Goal: Task Accomplishment & Management: Complete application form

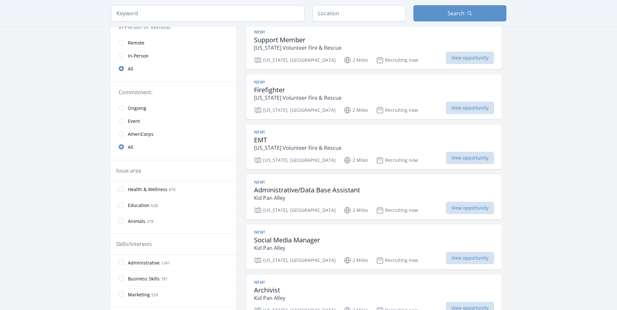
scroll to position [65, 0]
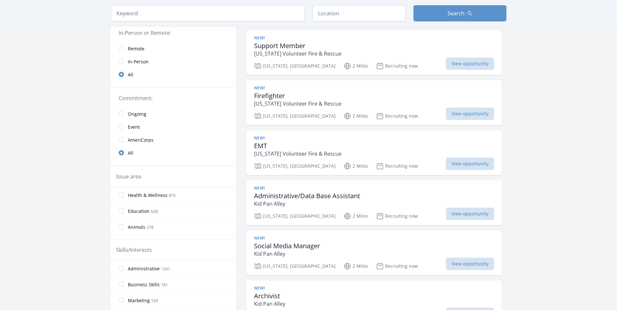
click at [128, 52] on span "Remote" at bounding box center [136, 49] width 17 height 8
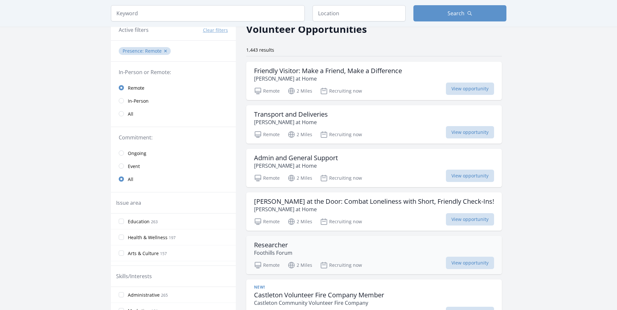
scroll to position [33, 0]
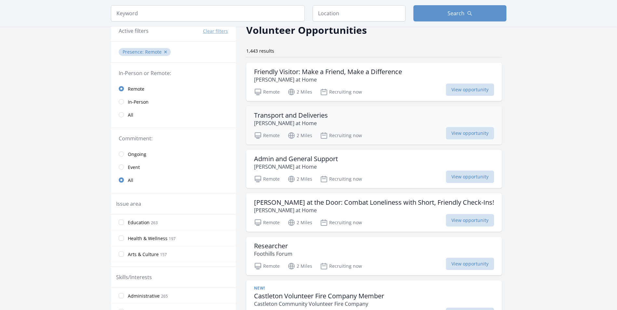
click at [289, 126] on p "Rapp at Home" at bounding box center [291, 123] width 74 height 8
click at [164, 55] on button "✕" at bounding box center [166, 52] width 4 height 7
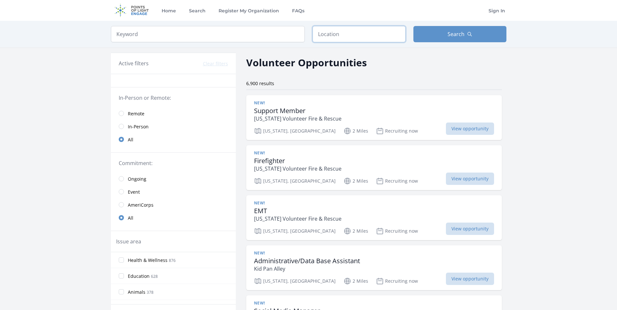
click at [334, 37] on input "text" at bounding box center [359, 34] width 93 height 16
type input "Groton, MA, USA"
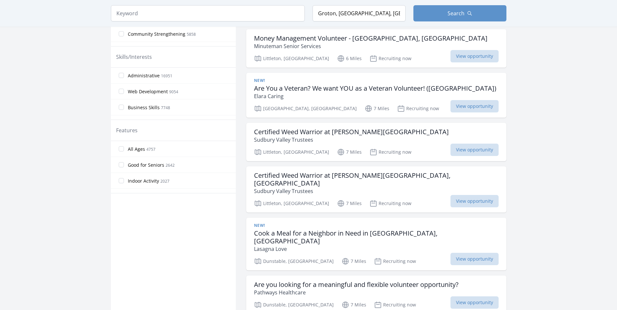
scroll to position [293, 0]
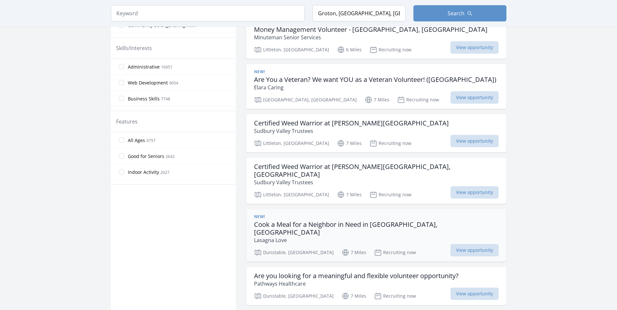
click at [395, 236] on p "Lasagna Love" at bounding box center [376, 240] width 245 height 8
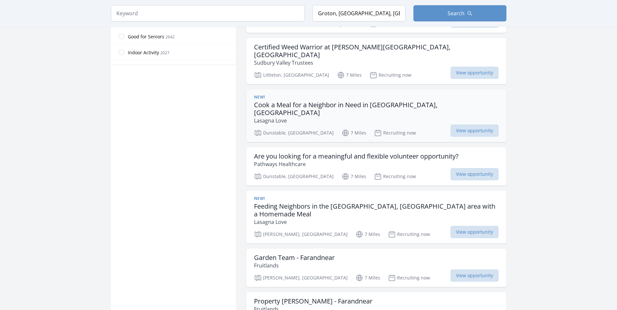
scroll to position [423, 0]
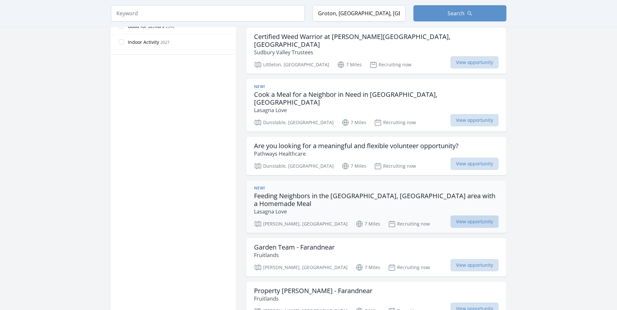
click at [458, 216] on span "View opportunity" at bounding box center [474, 222] width 48 height 12
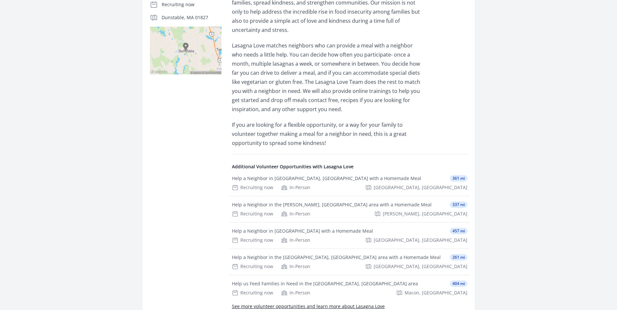
scroll to position [98, 0]
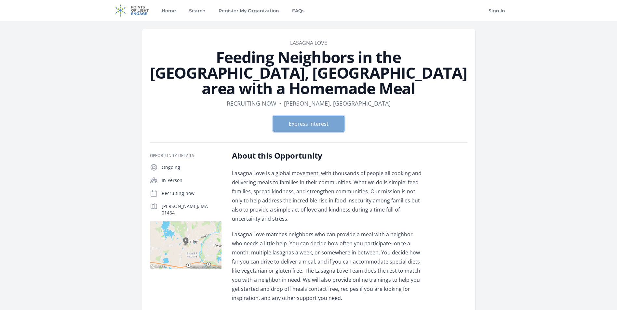
click at [314, 116] on button "Express Interest" at bounding box center [309, 124] width 72 height 16
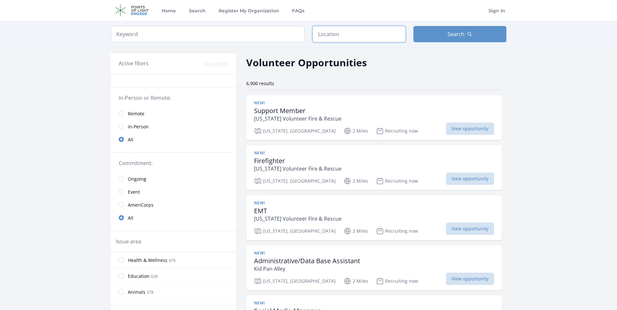
click at [322, 38] on input "text" at bounding box center [359, 34] width 93 height 16
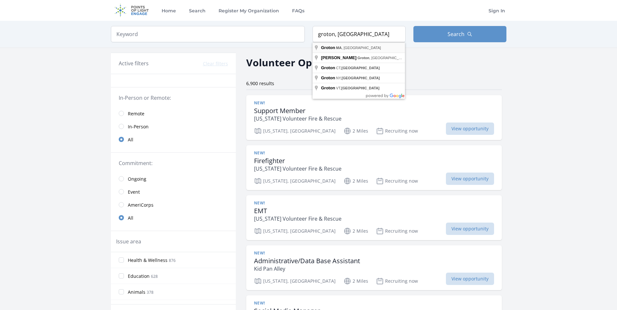
type input "Groton, MA, USA"
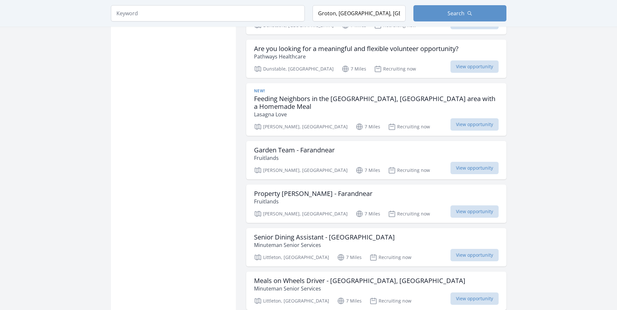
scroll to position [520, 0]
click at [283, 154] on p "Fruitlands" at bounding box center [294, 158] width 81 height 8
click at [367, 277] on h3 "Meals on Wheels Driver - Littleton, MA" at bounding box center [359, 281] width 211 height 8
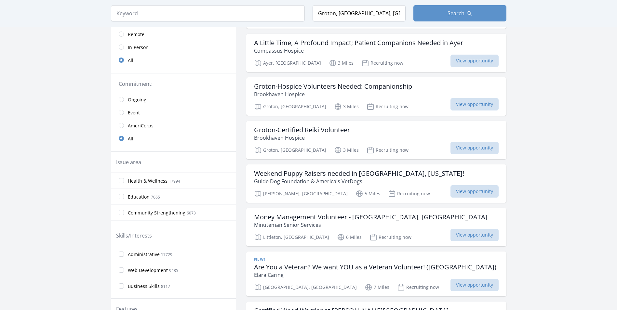
scroll to position [98, 0]
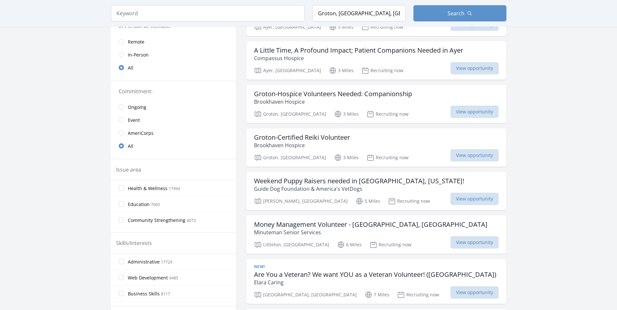
click at [131, 118] on span "Event" at bounding box center [134, 120] width 12 height 7
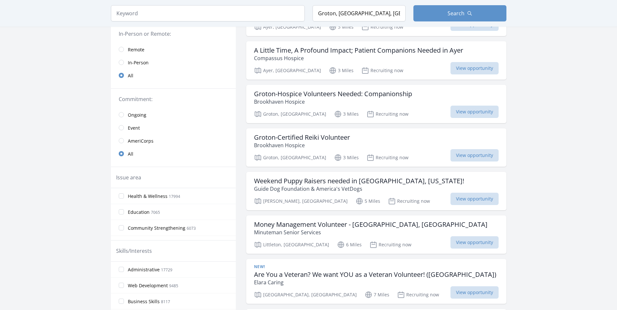
scroll to position [105, 0]
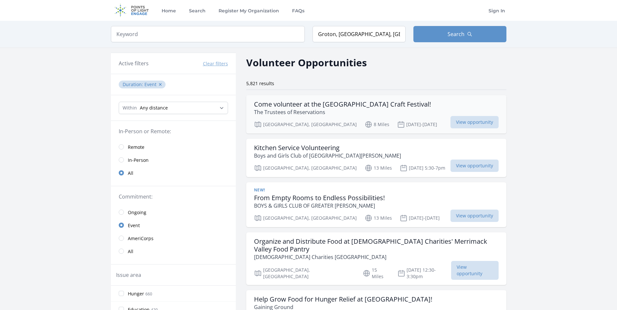
click at [378, 103] on h3 "Come volunteer at the [GEOGRAPHIC_DATA] Craft Festival!" at bounding box center [342, 104] width 177 height 8
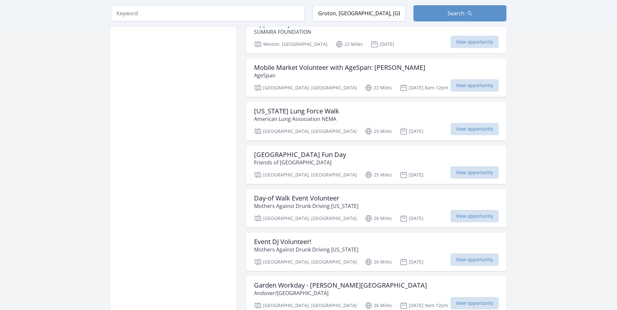
scroll to position [683, 0]
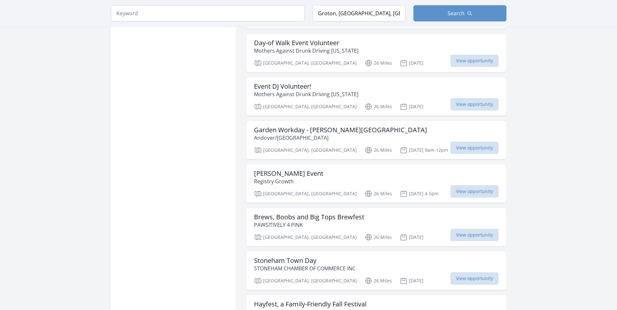
scroll to position [813, 0]
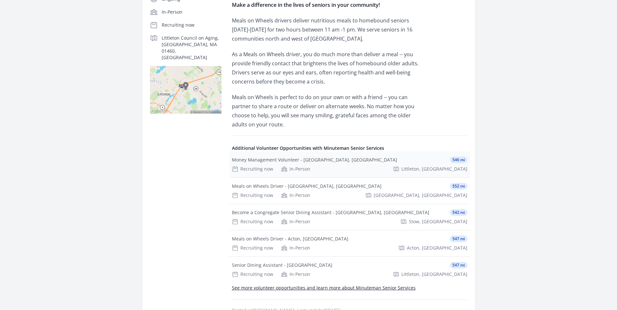
scroll to position [163, 0]
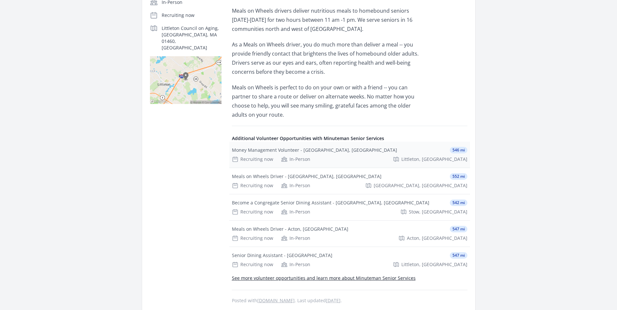
click at [275, 147] on div "Money Management Volunteer - Littleton, MA" at bounding box center [314, 150] width 165 height 7
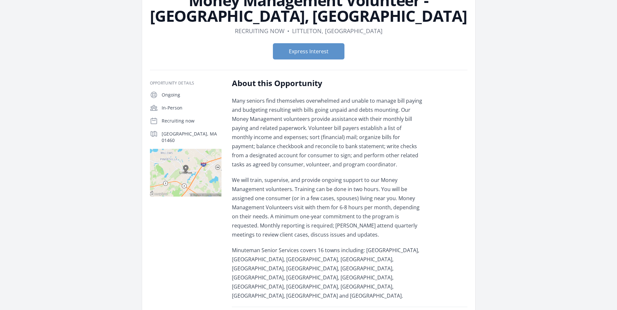
scroll to position [65, 0]
